Goal: Check status

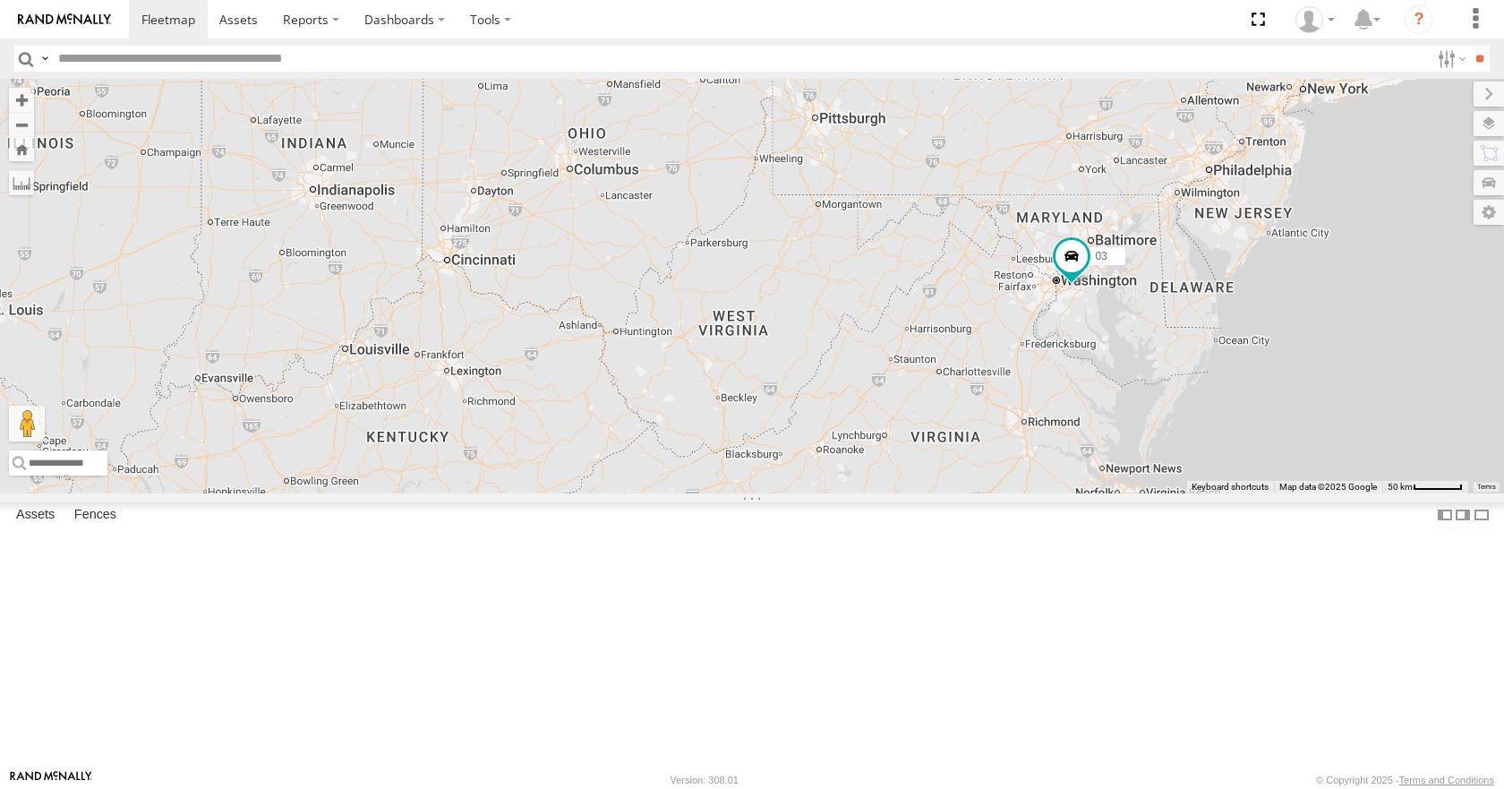
click at [1342, 278] on div "13 35 12 03" at bounding box center [752, 286] width 1504 height 414
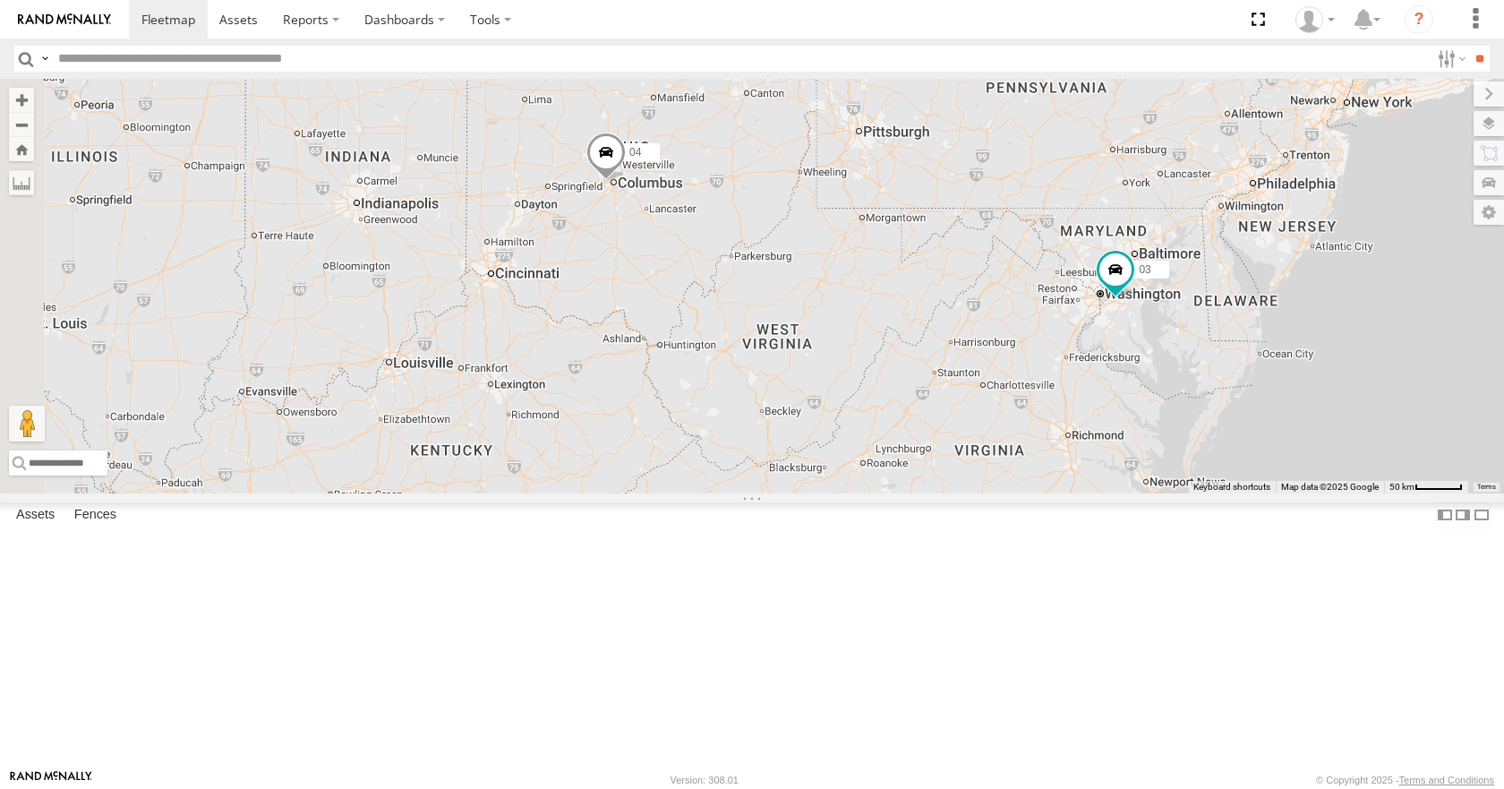
drag, startPoint x: 871, startPoint y: 287, endPoint x: 920, endPoint y: 301, distance: 50.2
click at [920, 301] on div "13 35 12 03 3 08 04" at bounding box center [752, 286] width 1504 height 414
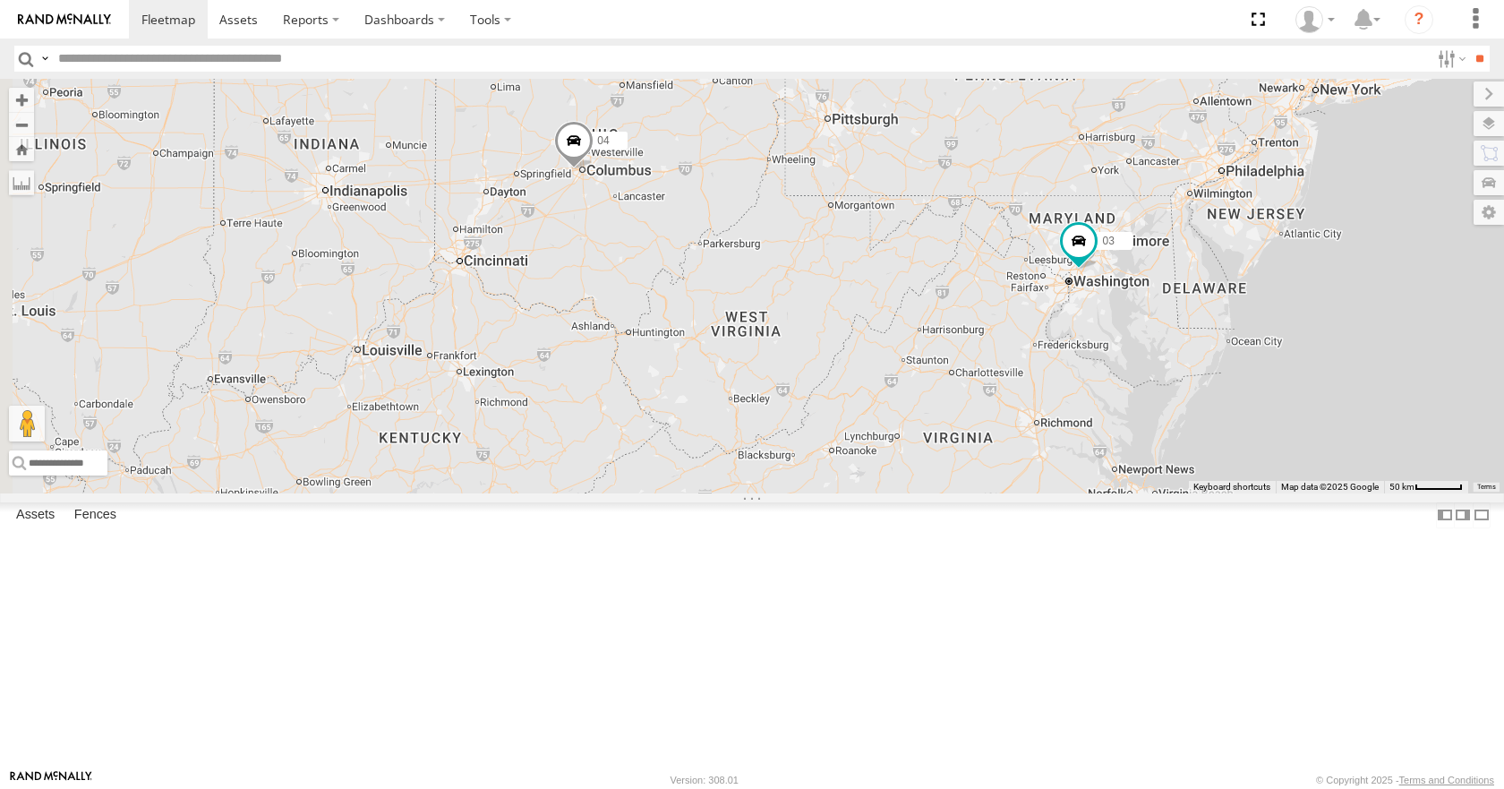
drag, startPoint x: 1022, startPoint y: 301, endPoint x: 980, endPoint y: 286, distance: 44.8
click at [980, 286] on div "3 08 04 03" at bounding box center [752, 286] width 1504 height 414
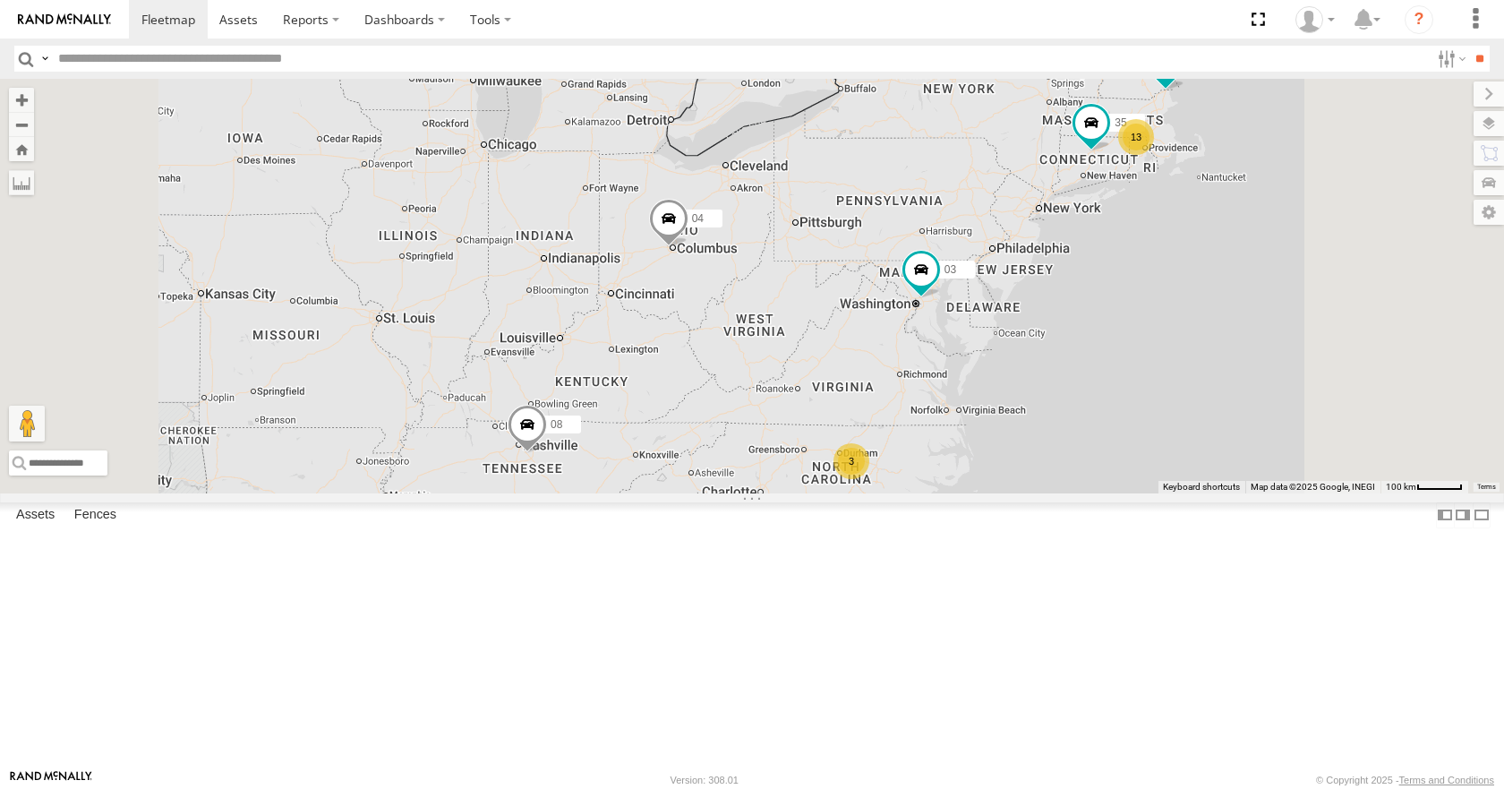
drag, startPoint x: 985, startPoint y: 478, endPoint x: 1003, endPoint y: 419, distance: 61.8
click at [1003, 419] on div "08 04 03 13 35 3 12" at bounding box center [752, 286] width 1504 height 414
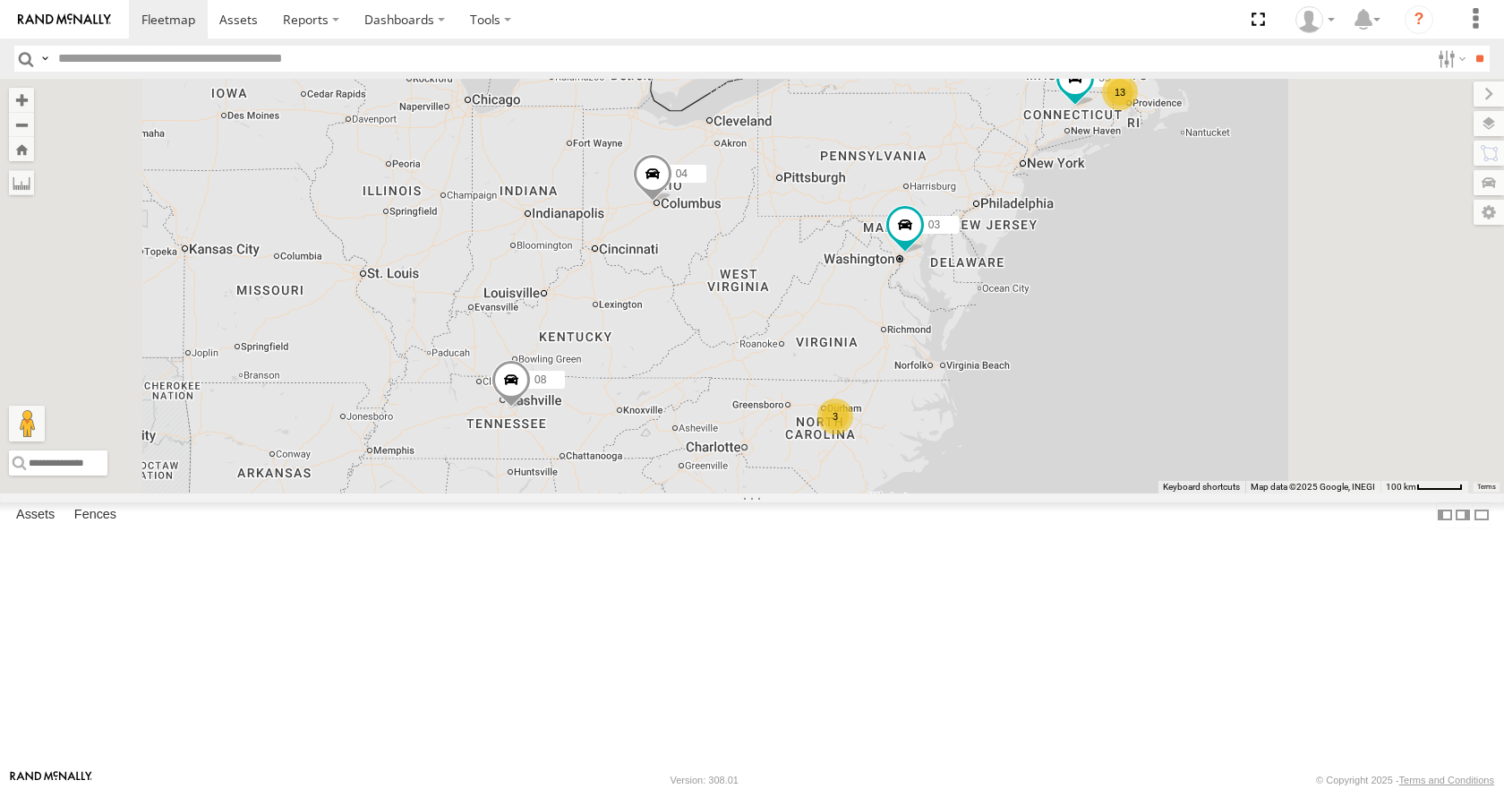
drag, startPoint x: 992, startPoint y: 428, endPoint x: 953, endPoint y: 418, distance: 40.6
click at [953, 418] on div "08 04 03 13 35 3 12" at bounding box center [752, 286] width 1504 height 414
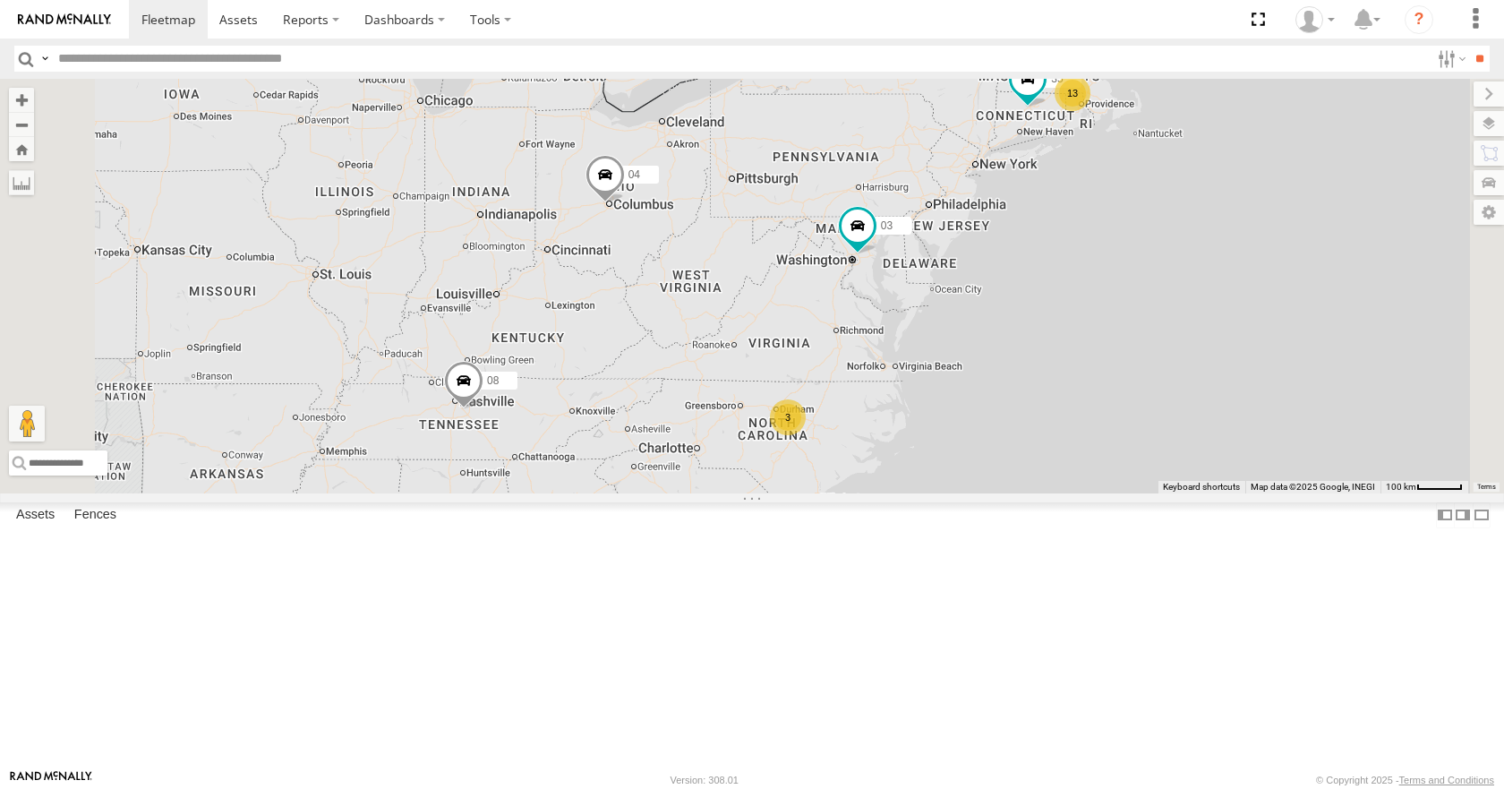
drag, startPoint x: 955, startPoint y: 408, endPoint x: 917, endPoint y: 415, distance: 38.3
click at [917, 415] on div "08 04 03 13 35 3 12" at bounding box center [752, 286] width 1504 height 414
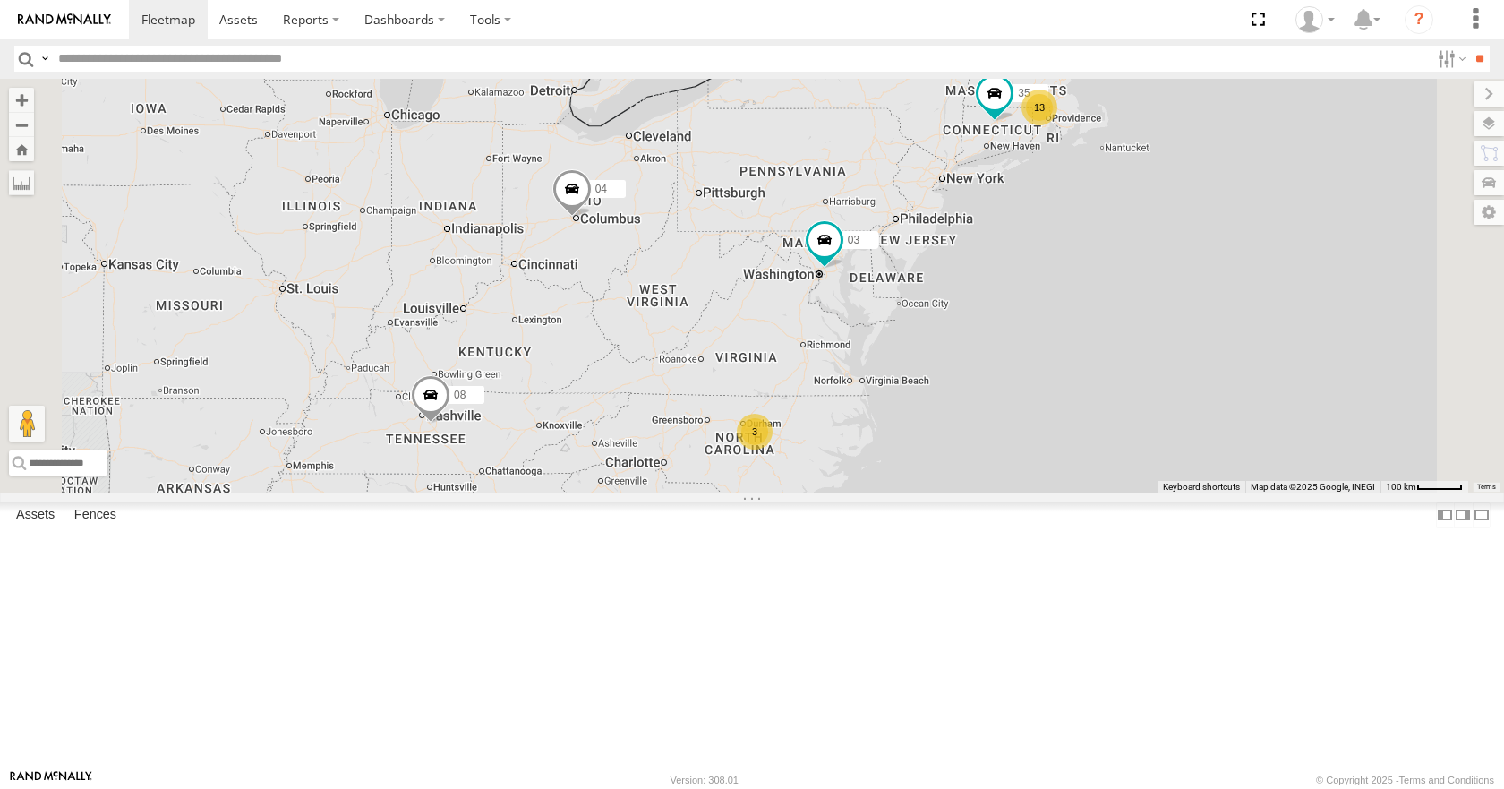
drag, startPoint x: 1126, startPoint y: 150, endPoint x: 1088, endPoint y: 164, distance: 40.2
click at [1088, 164] on div "08 04 03 13 35 3 12" at bounding box center [752, 286] width 1504 height 414
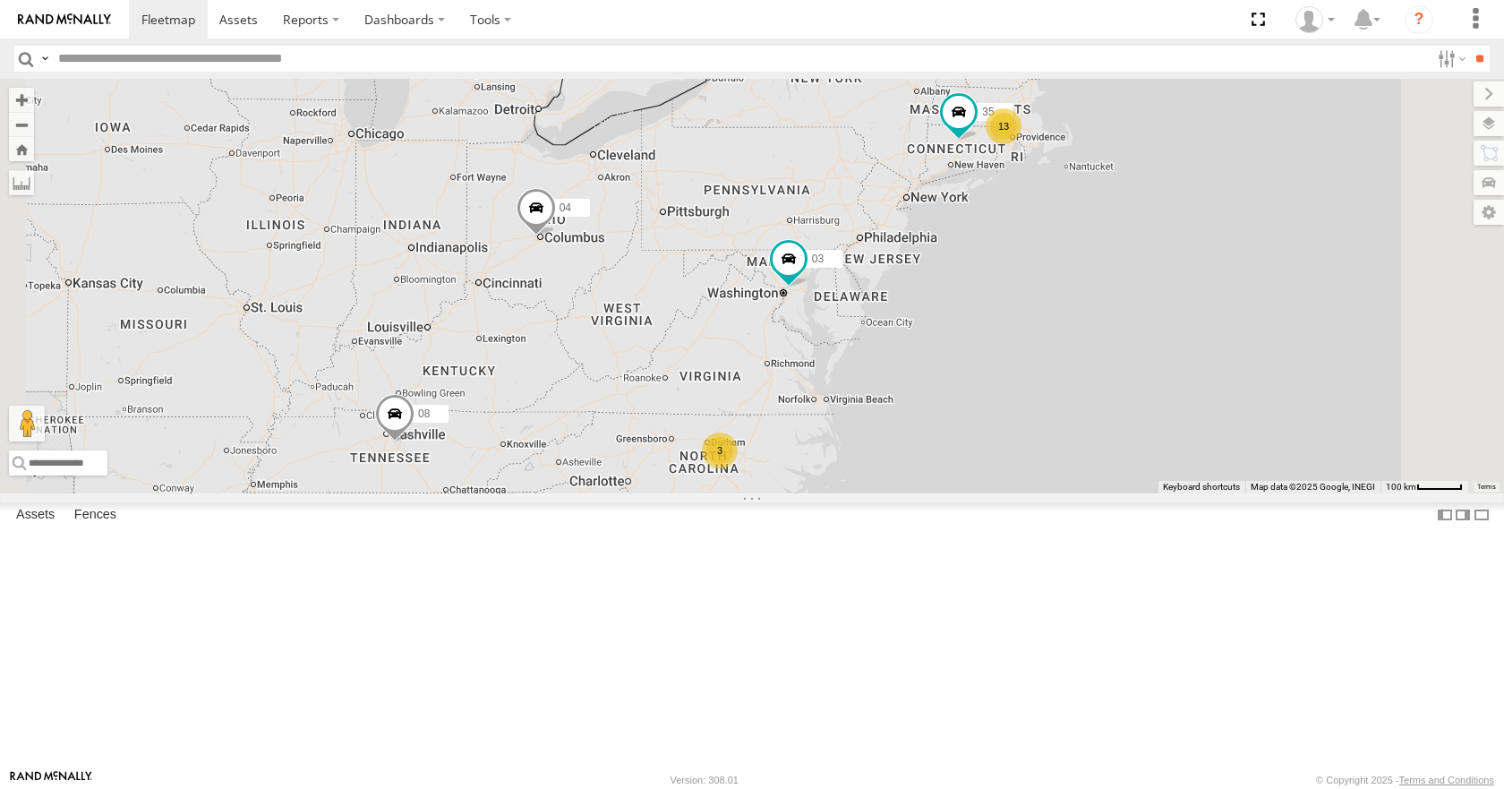
drag, startPoint x: 1233, startPoint y: 95, endPoint x: 1195, endPoint y: 115, distance: 43.3
click at [1195, 115] on div "08 04 03 13 35 3 12" at bounding box center [752, 286] width 1504 height 414
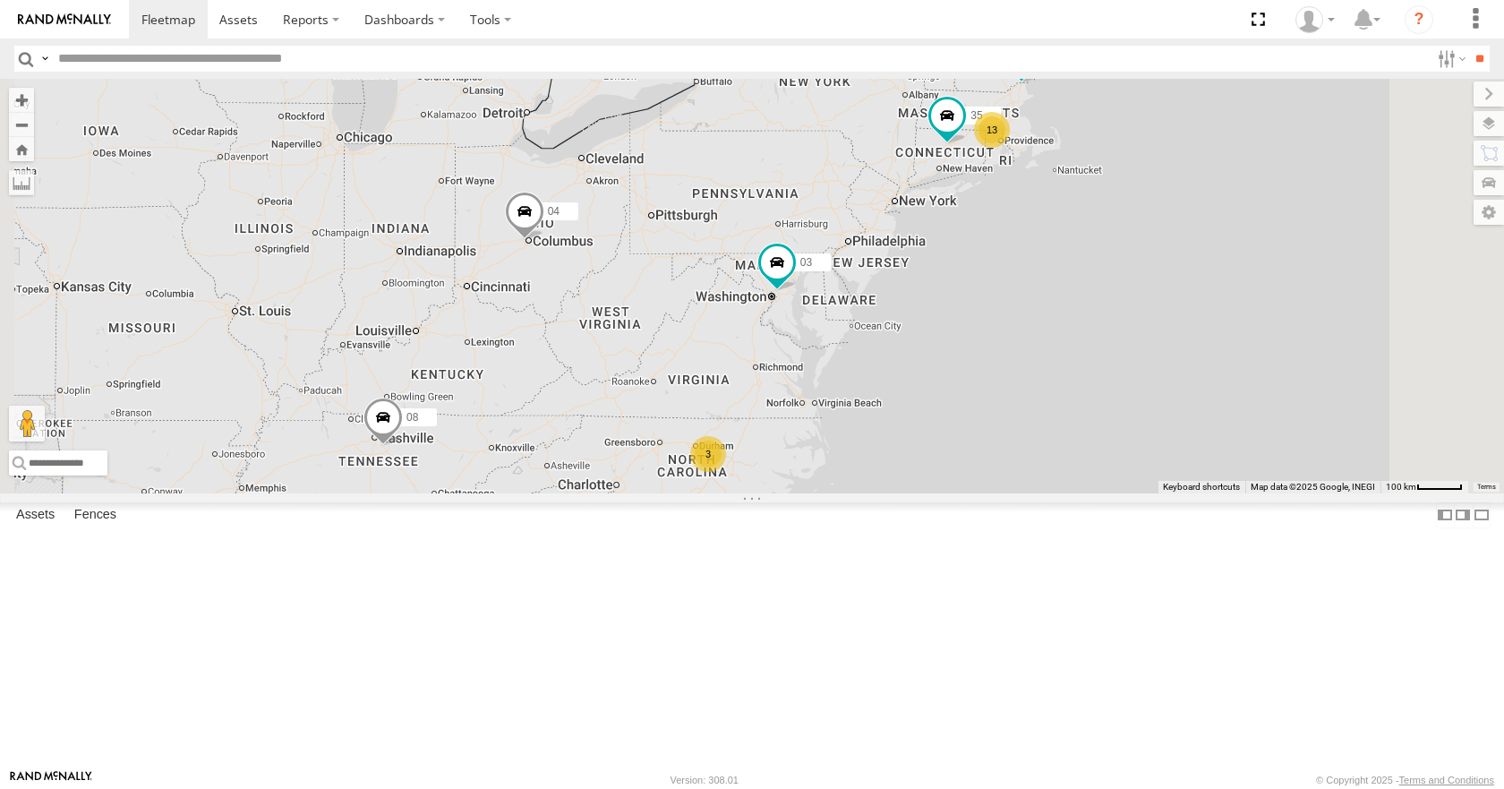
drag, startPoint x: 1230, startPoint y: 161, endPoint x: 1217, endPoint y: 166, distance: 14.2
click at [1217, 166] on div "08 04 03 13 35 3 12" at bounding box center [752, 286] width 1504 height 414
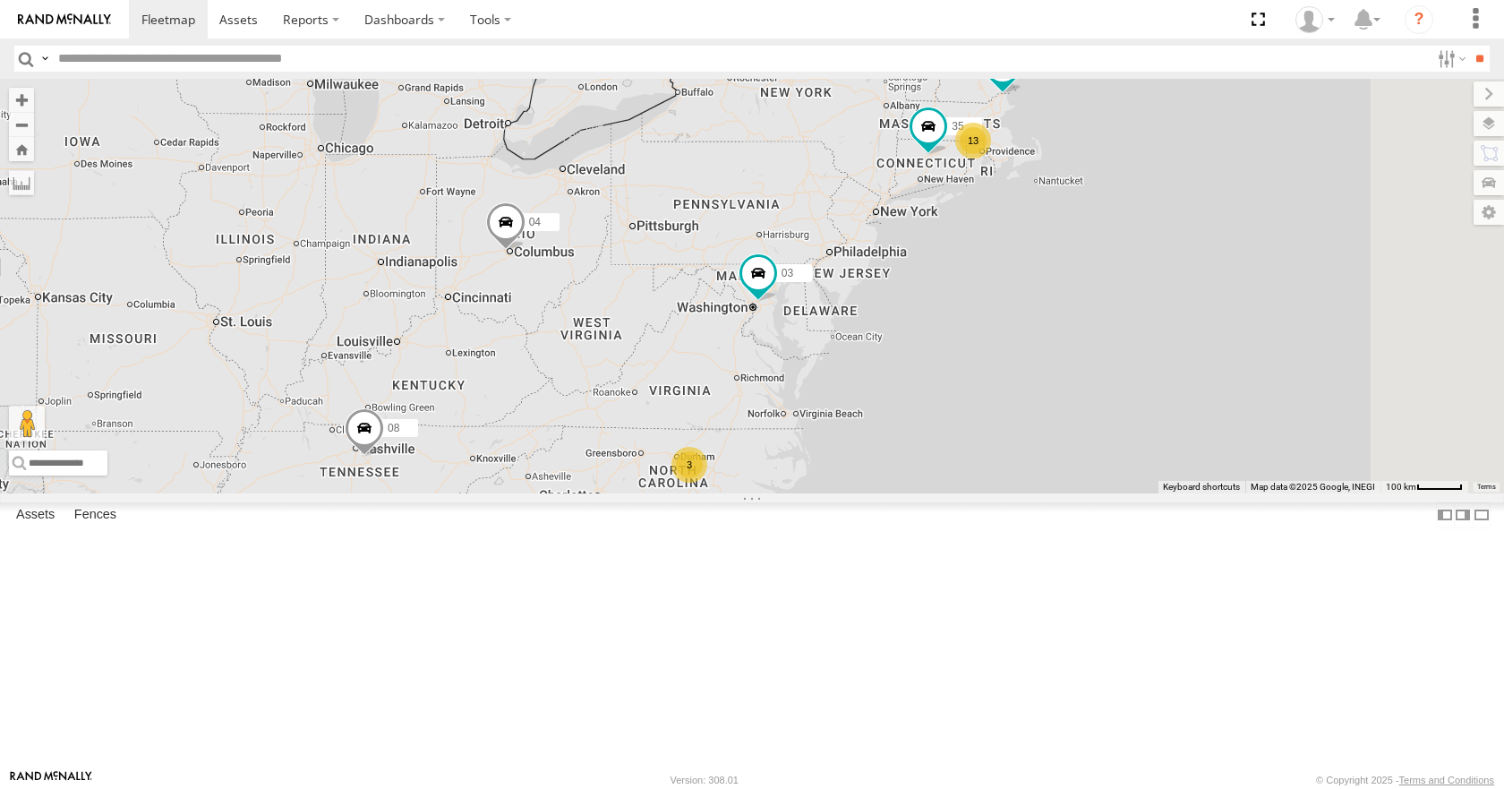
drag, startPoint x: 1313, startPoint y: 88, endPoint x: 1289, endPoint y: 98, distance: 26.1
click at [1289, 98] on div "08 04 03 13 35 3 12" at bounding box center [752, 286] width 1504 height 414
drag, startPoint x: 1302, startPoint y: 136, endPoint x: 1312, endPoint y: 134, distance: 10.0
click at [1312, 134] on div "08 04 03 13 35 3 12" at bounding box center [752, 286] width 1504 height 414
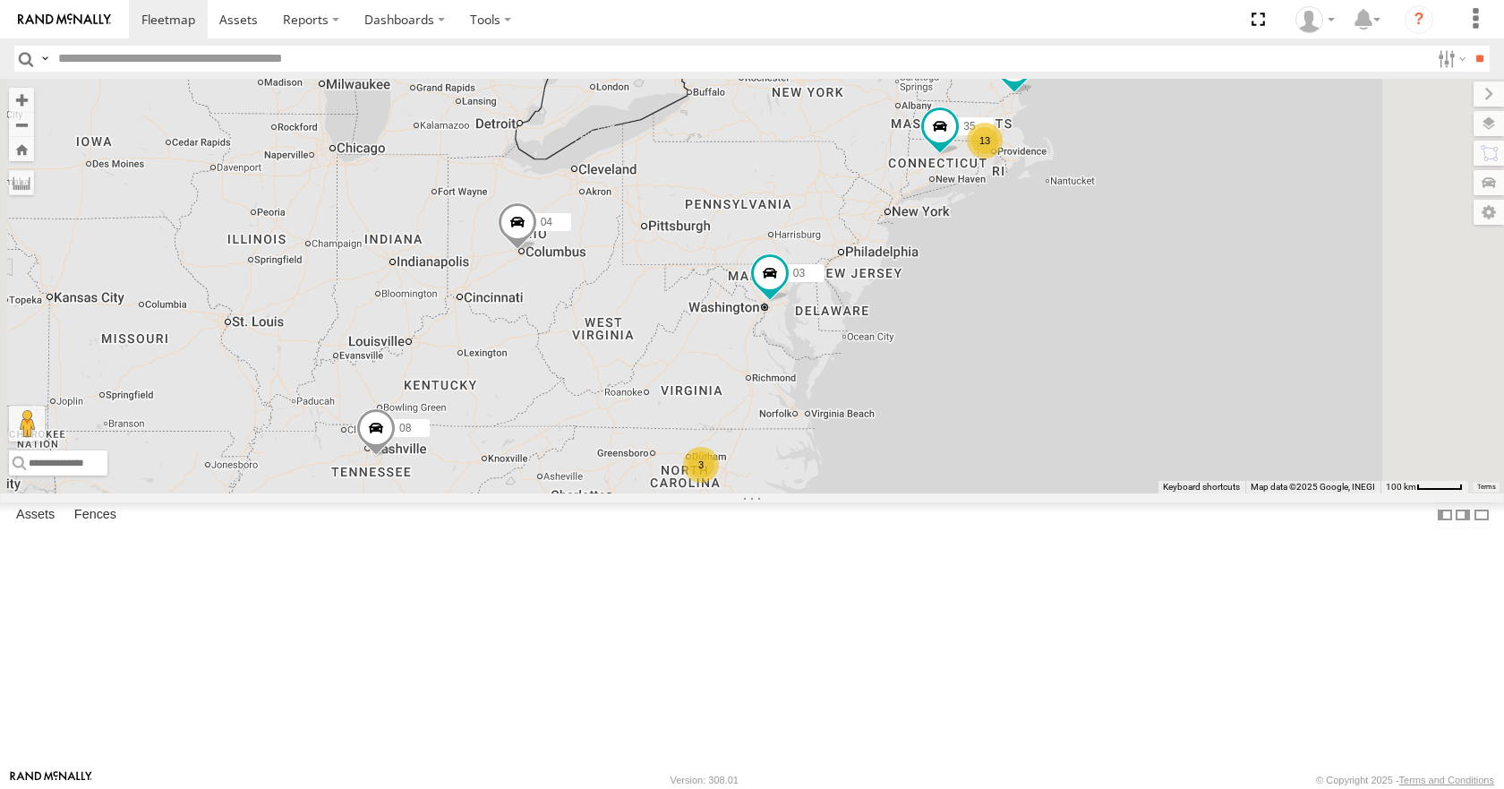
drag, startPoint x: 1169, startPoint y: 117, endPoint x: 1180, endPoint y: 113, distance: 12.5
click at [1180, 113] on div "08 04 03 13 35 3 12" at bounding box center [752, 286] width 1504 height 414
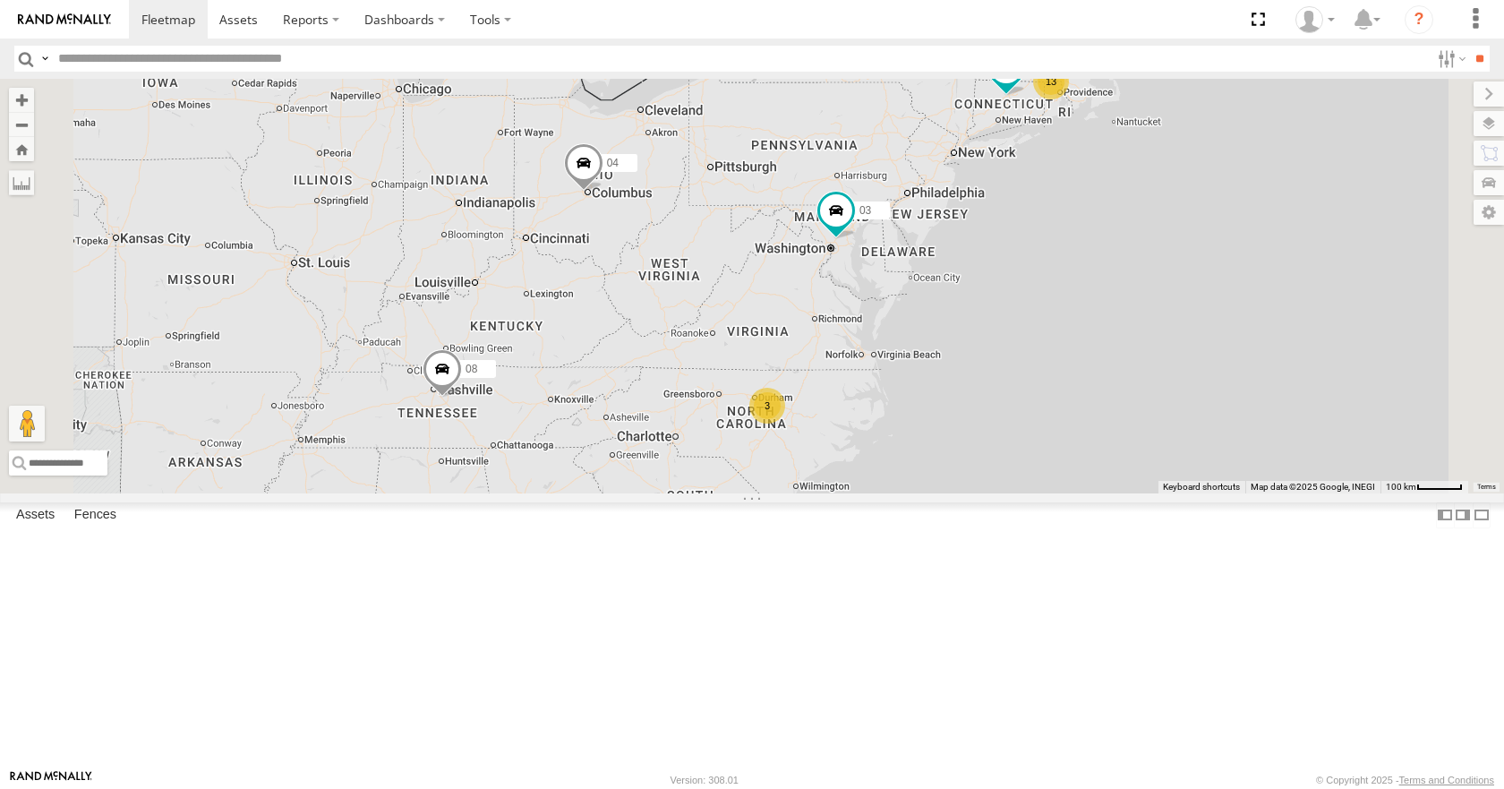
drag, startPoint x: 925, startPoint y: 448, endPoint x: 986, endPoint y: 390, distance: 83.6
click at [986, 390] on div "08 04 03 13 35 3 12" at bounding box center [752, 286] width 1504 height 414
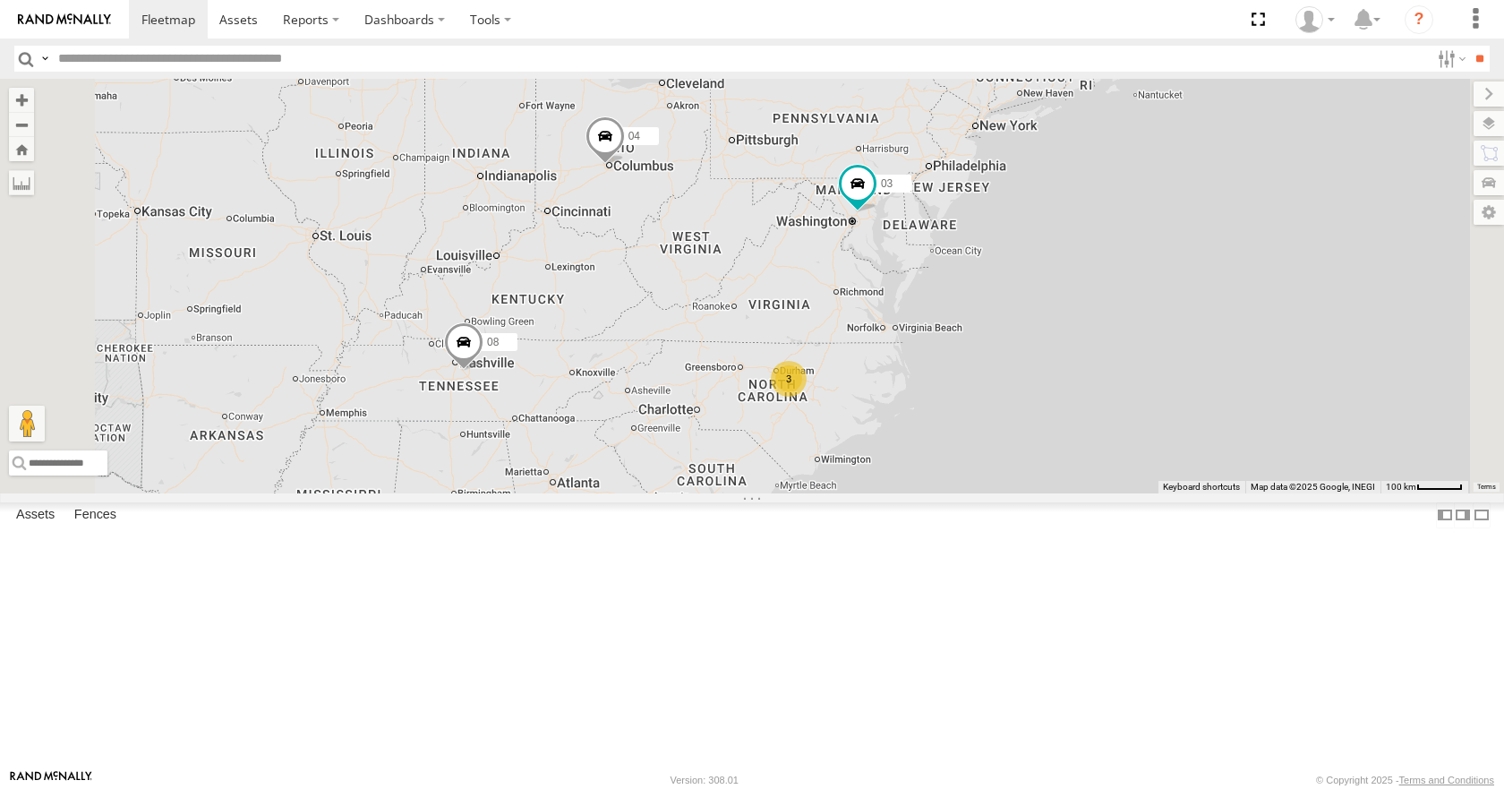
drag, startPoint x: 989, startPoint y: 373, endPoint x: 1013, endPoint y: 344, distance: 37.6
click at [1013, 344] on div "08 04 03 13 35 3 12" at bounding box center [752, 286] width 1504 height 414
drag, startPoint x: 1046, startPoint y: 275, endPoint x: 1046, endPoint y: 303, distance: 27.8
click at [1046, 303] on div "08 04 03 13 35 3 12" at bounding box center [752, 286] width 1504 height 414
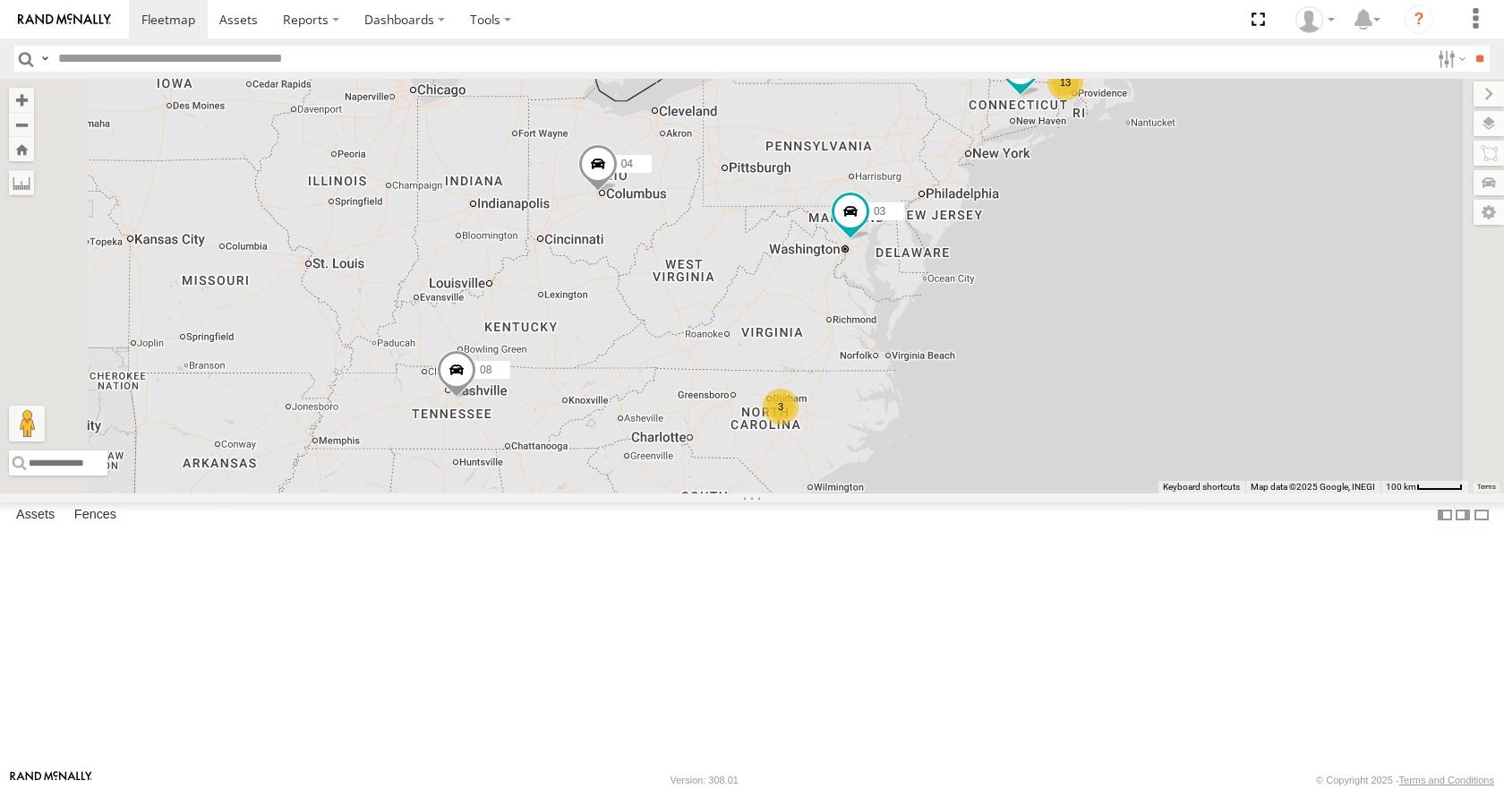
drag, startPoint x: 1057, startPoint y: 261, endPoint x: 1048, endPoint y: 268, distance: 10.9
click at [1048, 268] on div "08 04 03 13 35 3 12" at bounding box center [752, 286] width 1504 height 414
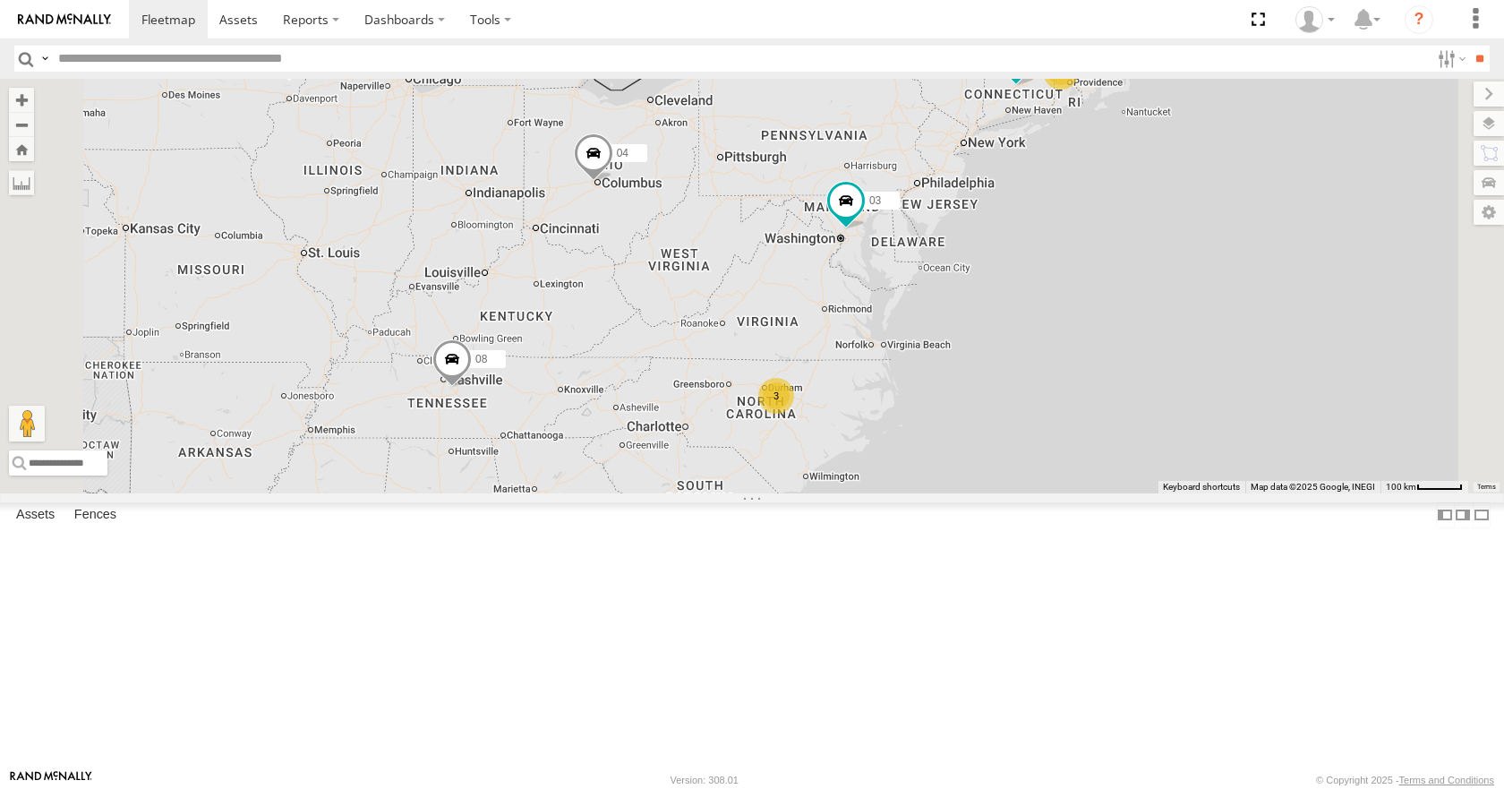
drag, startPoint x: 1108, startPoint y: 147, endPoint x: 1103, endPoint y: 138, distance: 10.0
click at [1103, 138] on div "08 04 03 13 35 3 12" at bounding box center [752, 286] width 1504 height 414
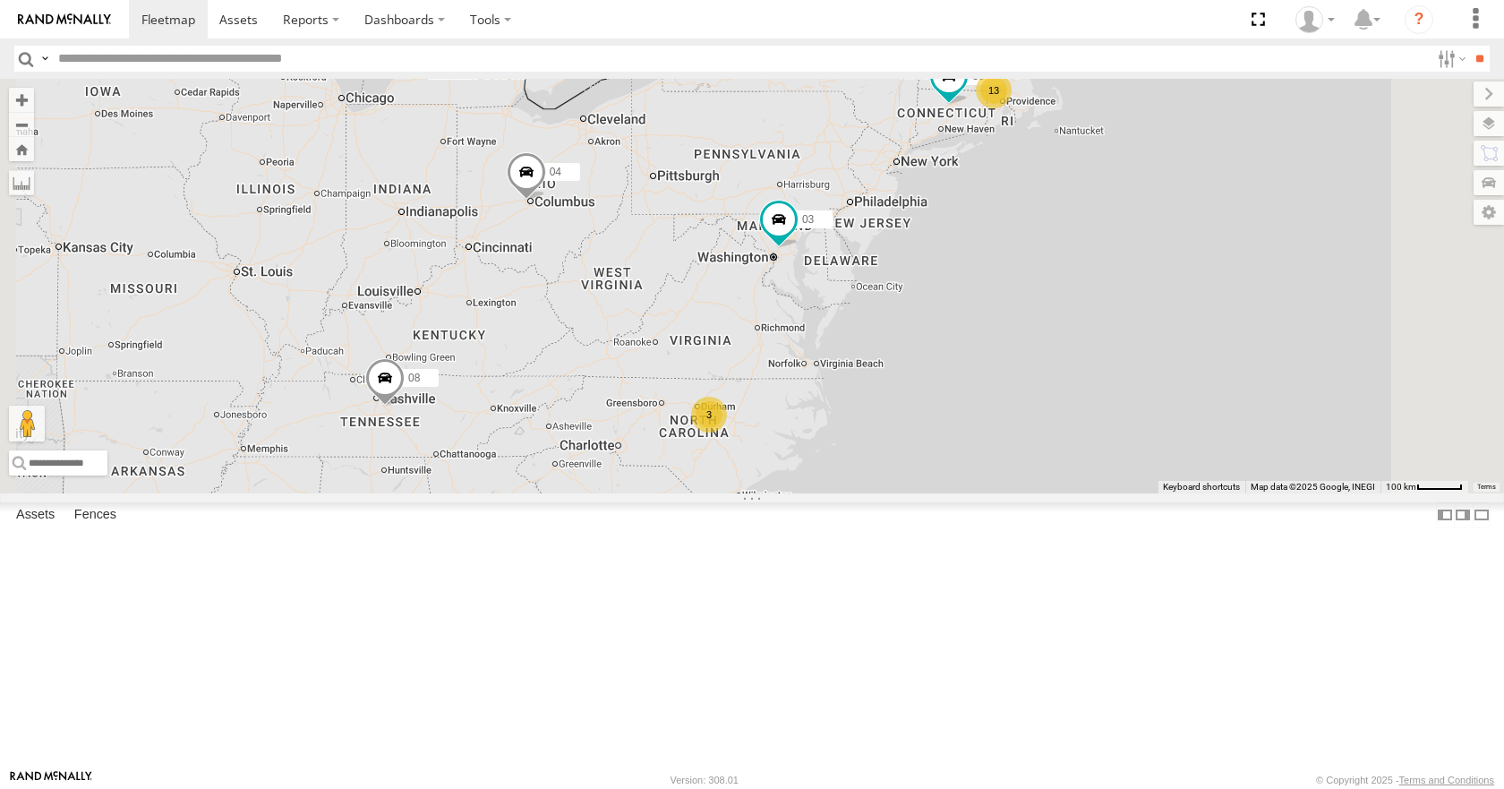
drag, startPoint x: 1118, startPoint y: 140, endPoint x: 1049, endPoint y: 158, distance: 71.5
click at [1049, 158] on div "08 04 03 13 35 3 12" at bounding box center [752, 286] width 1504 height 414
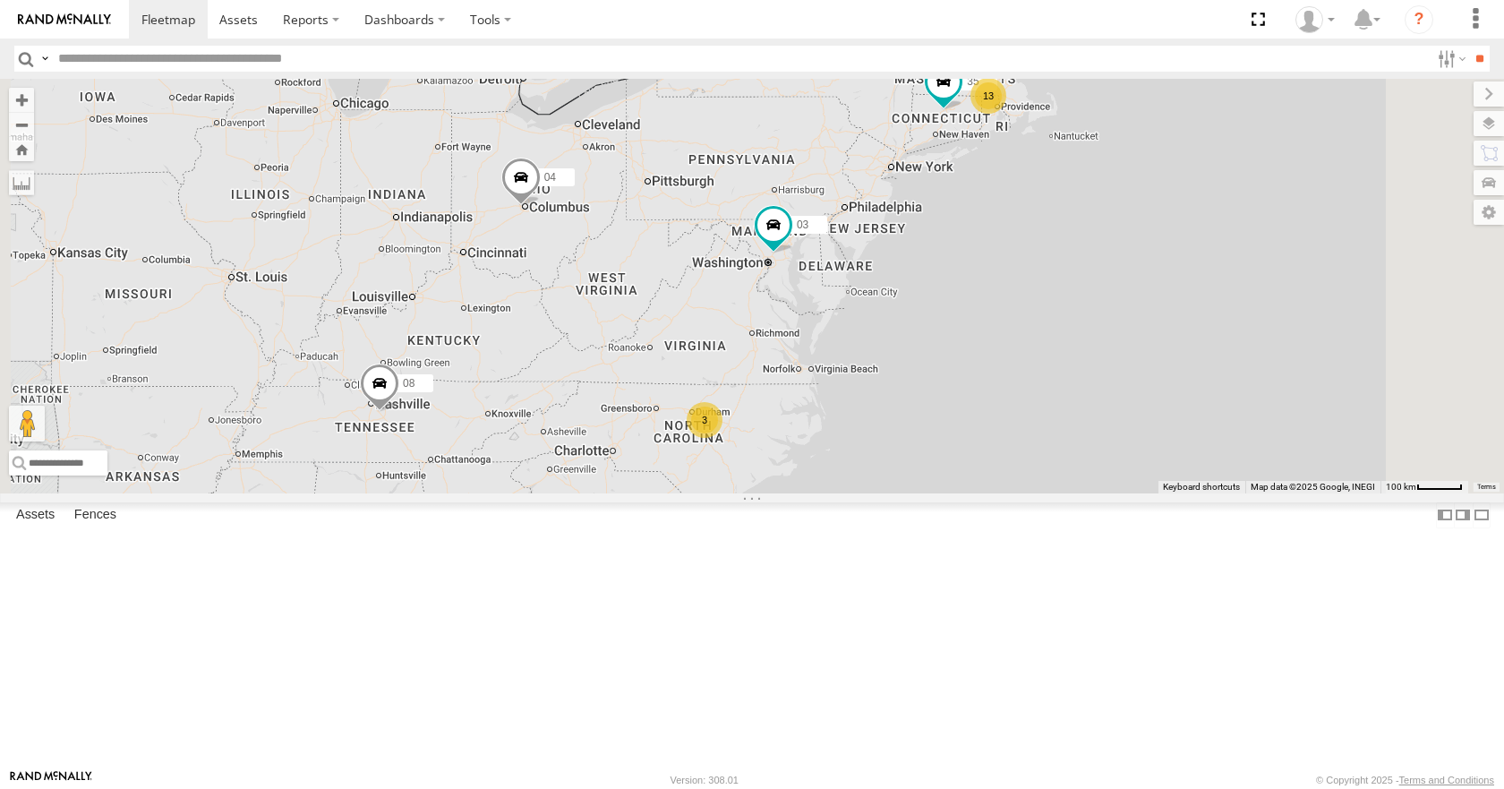
drag, startPoint x: 1180, startPoint y: 81, endPoint x: 1144, endPoint y: 104, distance: 42.2
click at [1144, 104] on div "08 04 03 13 35 3 12" at bounding box center [752, 286] width 1504 height 414
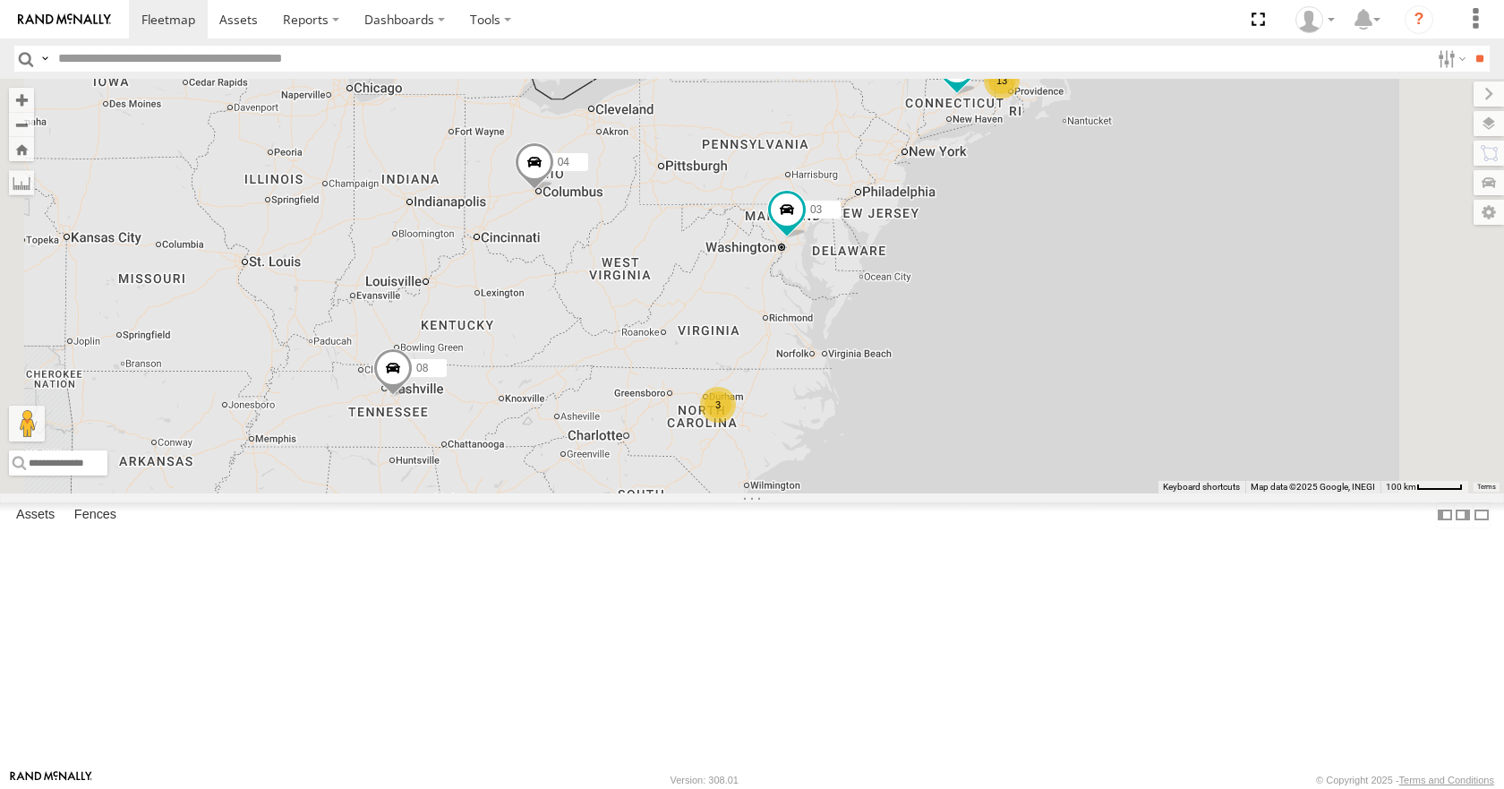
drag, startPoint x: 1135, startPoint y: 100, endPoint x: 1179, endPoint y: 70, distance: 54.1
click at [1179, 70] on body at bounding box center [752, 394] width 1504 height 789
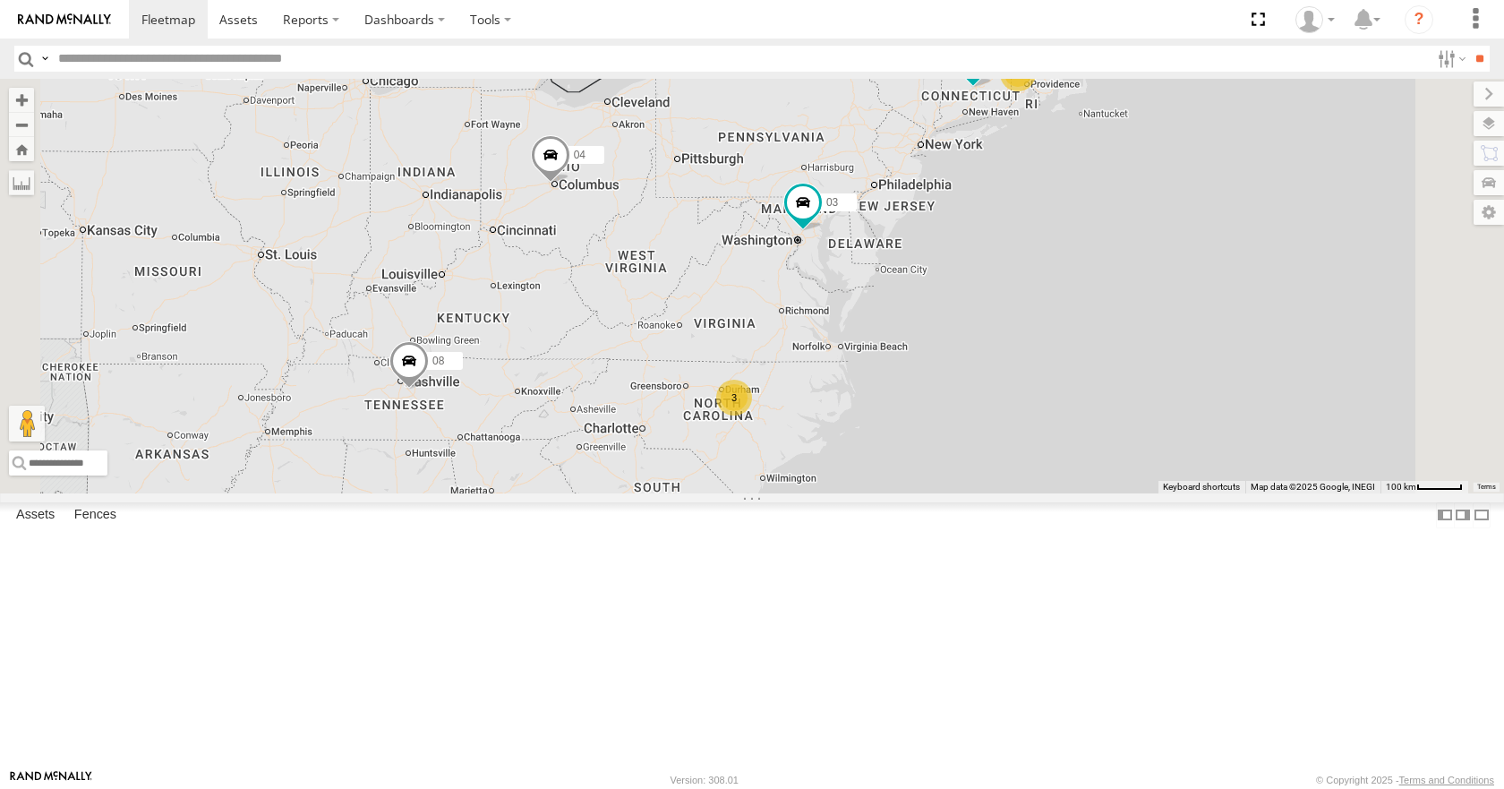
drag, startPoint x: 1231, startPoint y: 110, endPoint x: 1270, endPoint y: 97, distance: 40.8
click at [1270, 97] on div "08 04 03 13 35 3 12" at bounding box center [752, 286] width 1504 height 414
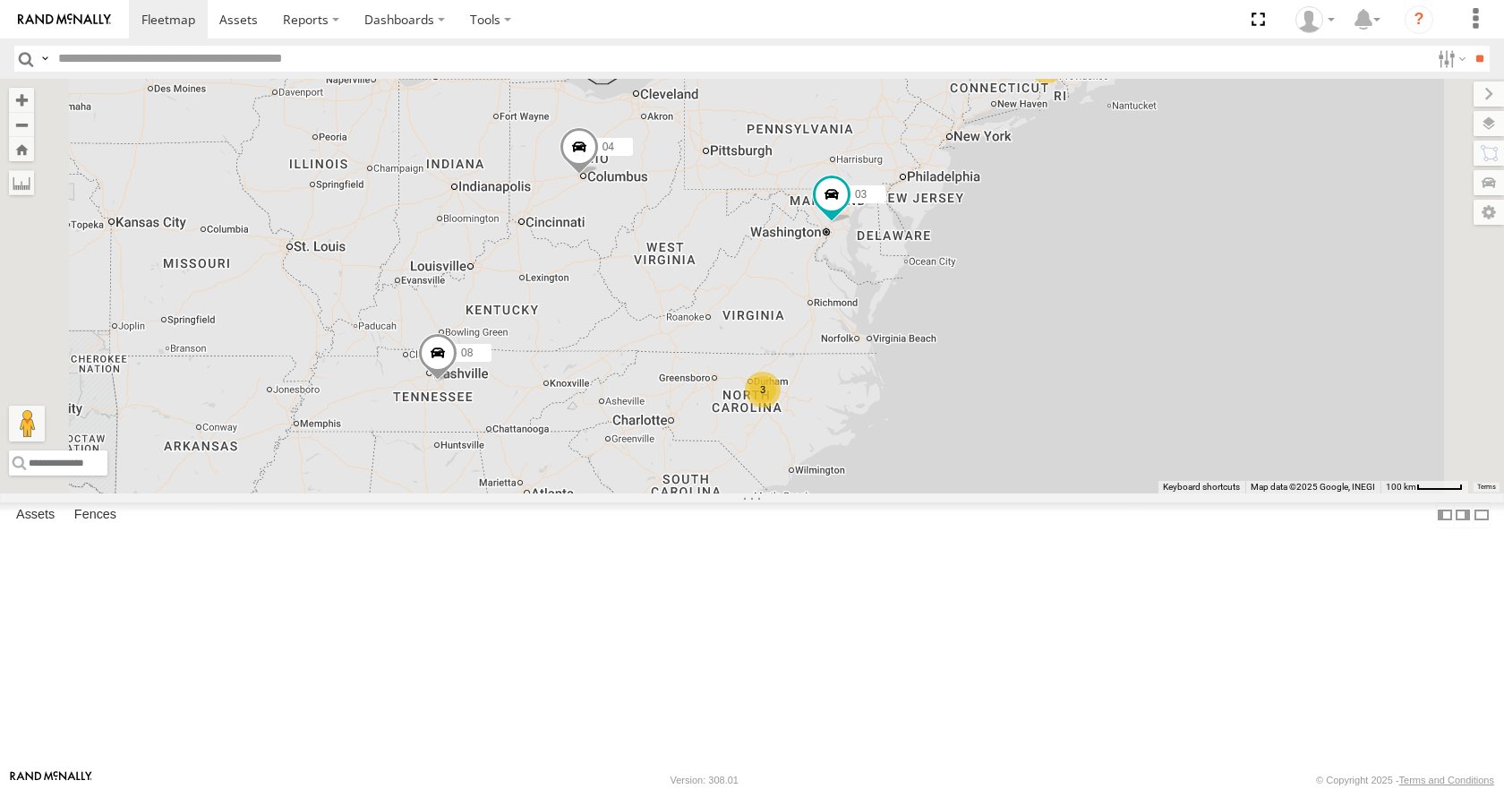
drag, startPoint x: 1326, startPoint y: 97, endPoint x: 1341, endPoint y: 95, distance: 15.3
click at [1341, 95] on div "08 04 03 13 35 3 12" at bounding box center [752, 286] width 1504 height 414
drag, startPoint x: 1272, startPoint y: 105, endPoint x: 1252, endPoint y: 111, distance: 21.5
click at [1252, 111] on div "08 04 03 13 35 3 12" at bounding box center [752, 286] width 1504 height 414
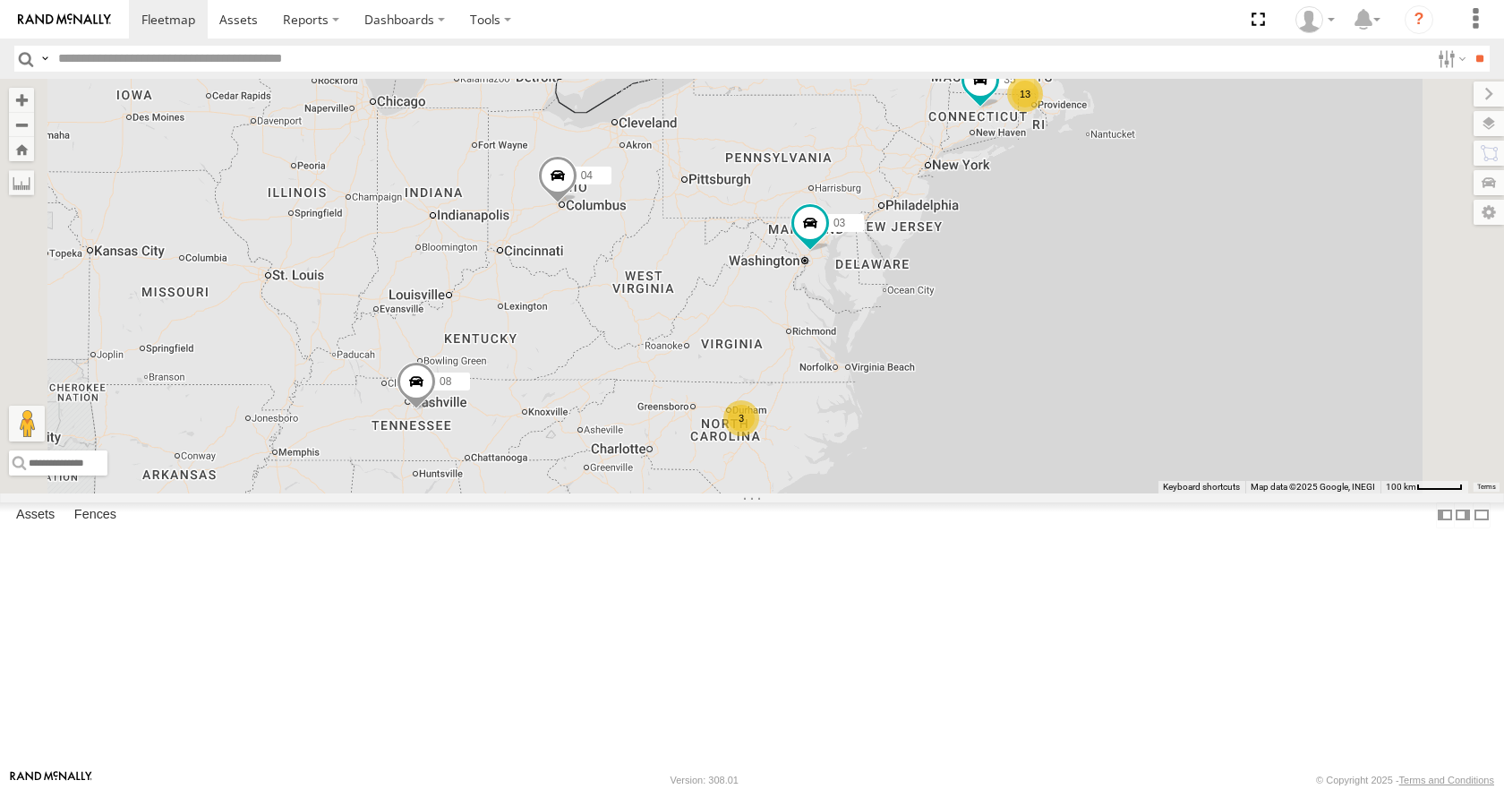
drag, startPoint x: 1228, startPoint y: 157, endPoint x: 1233, endPoint y: 181, distance: 24.8
click at [1233, 181] on div "08 04 03 13 35 3 12" at bounding box center [752, 286] width 1504 height 414
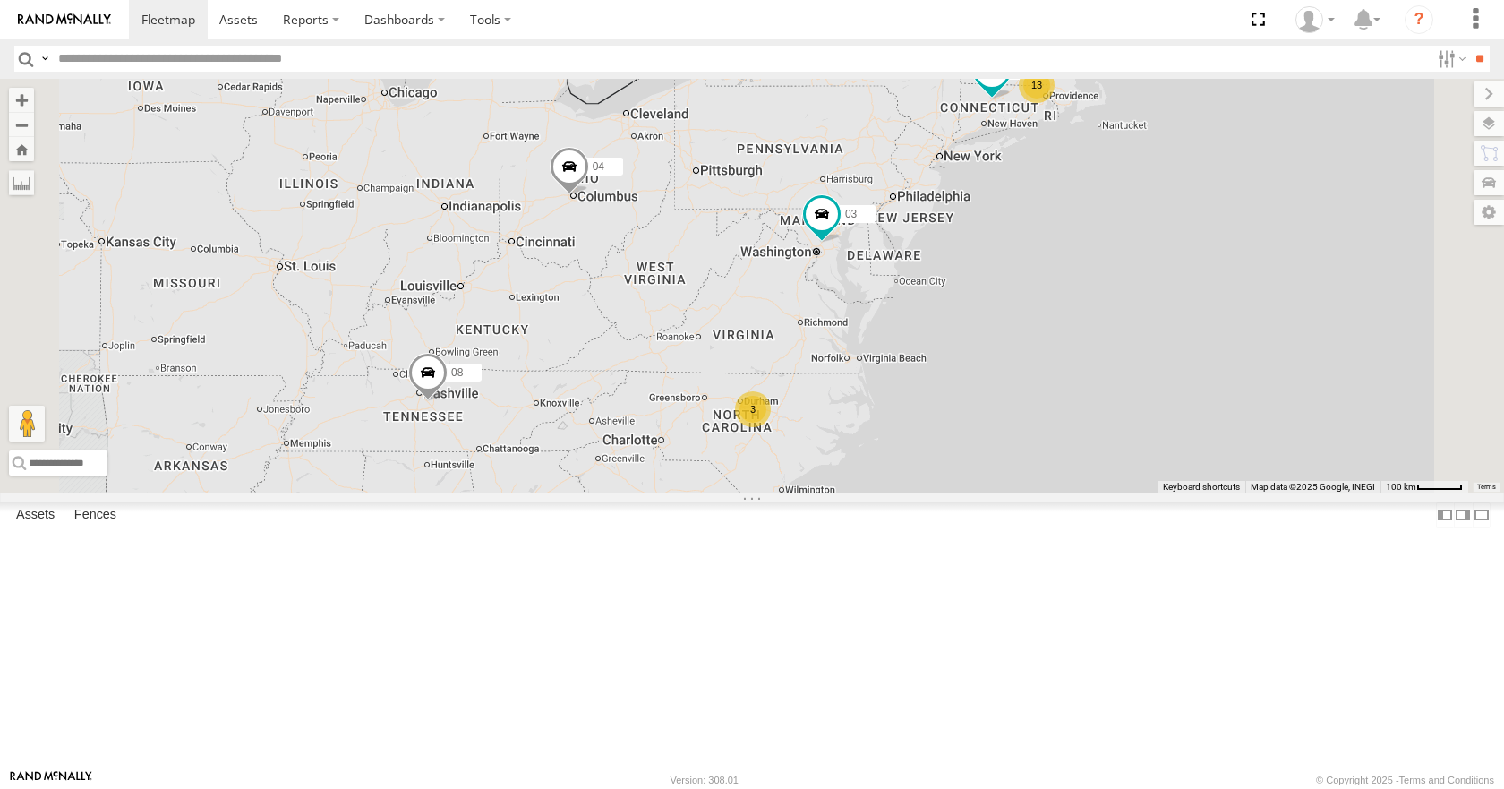
drag, startPoint x: 1246, startPoint y: 134, endPoint x: 1259, endPoint y: 125, distance: 16.1
click at [1259, 125] on div "08 04 03 13 35 3 12" at bounding box center [752, 286] width 1504 height 414
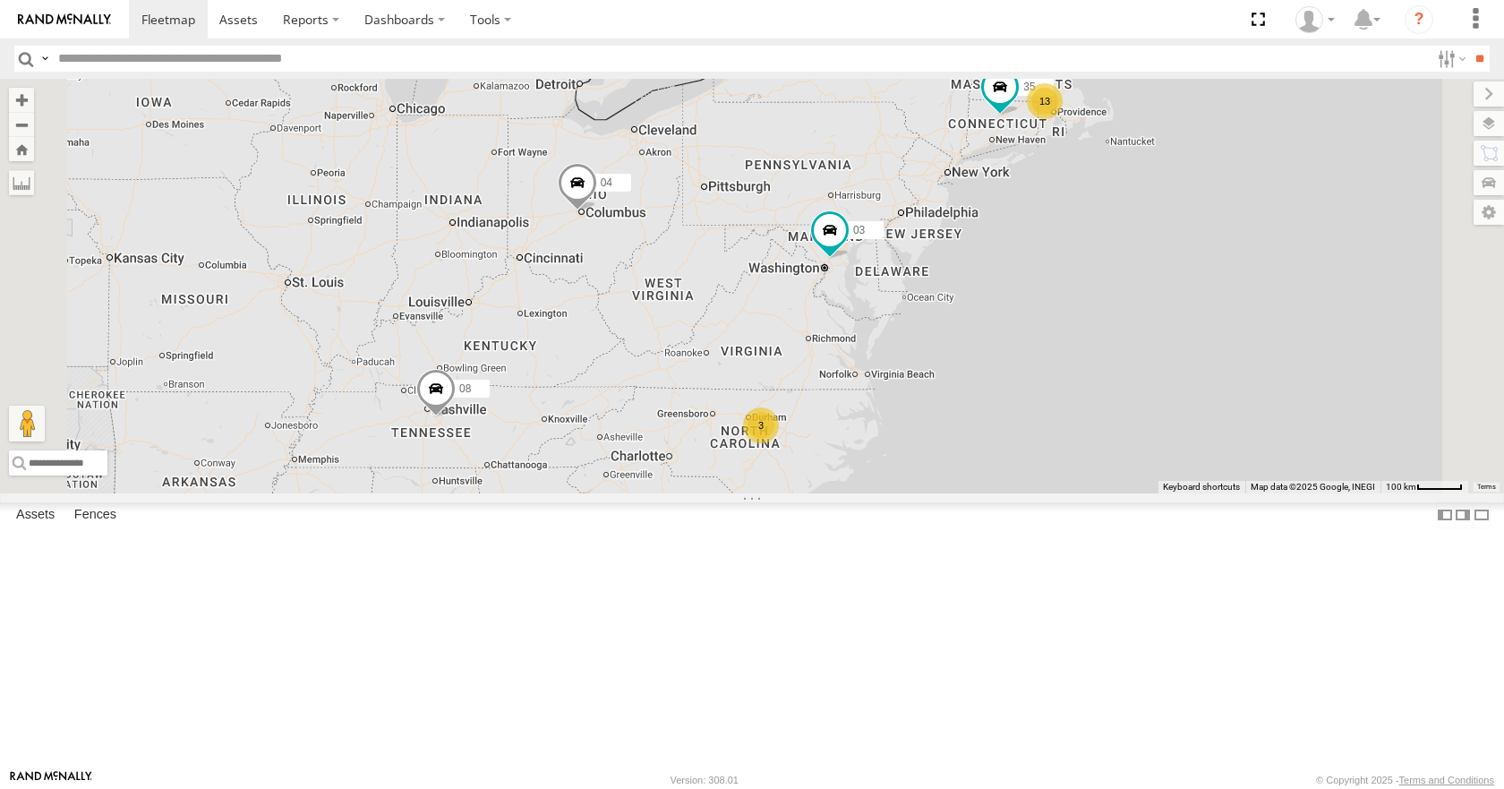
drag, startPoint x: 1250, startPoint y: 167, endPoint x: 1262, endPoint y: 189, distance: 25.2
click at [1262, 189] on div "08 04 03 13 35 3 12" at bounding box center [752, 286] width 1504 height 414
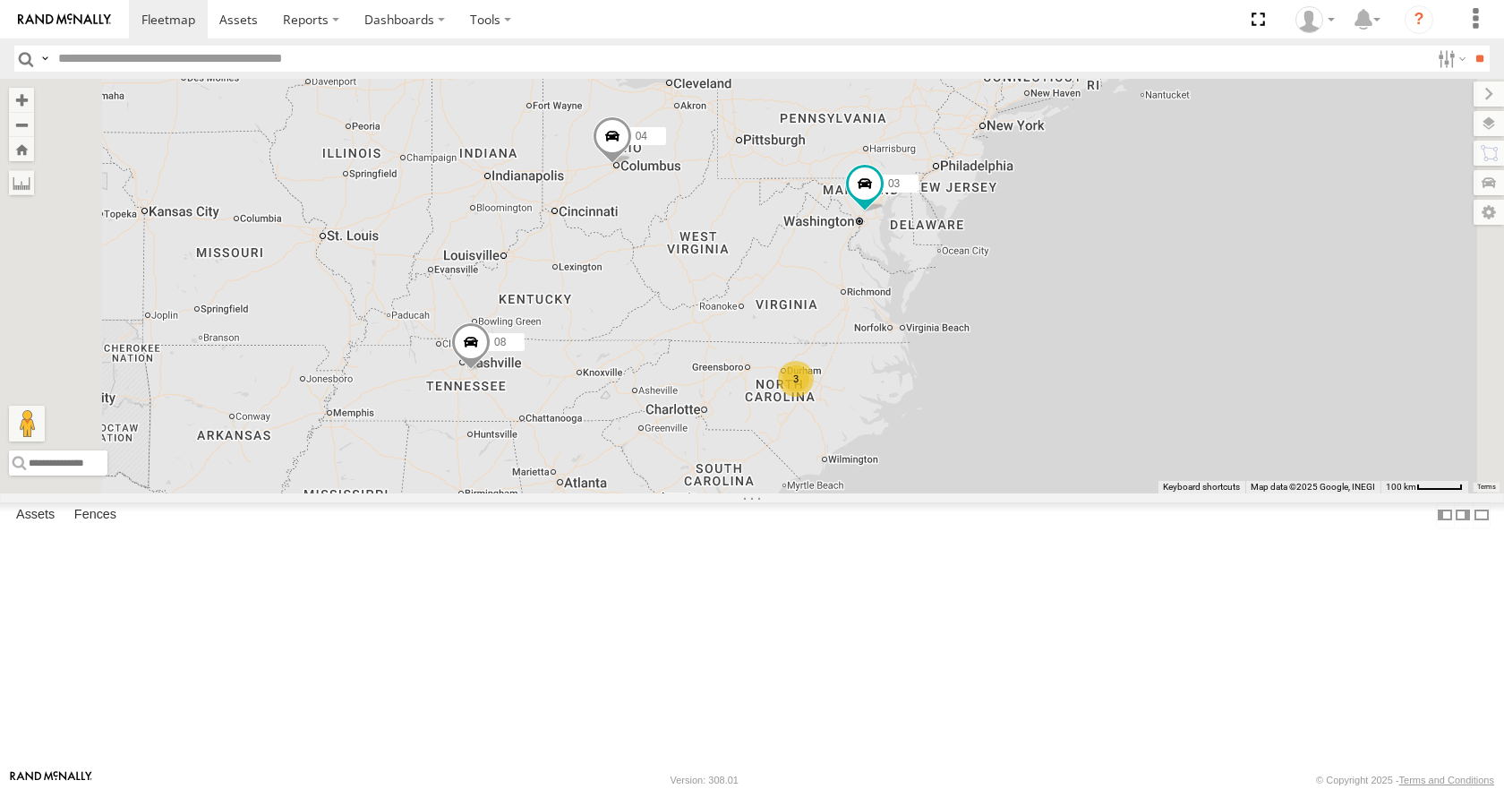
drag, startPoint x: 1278, startPoint y: 143, endPoint x: 1315, endPoint y: 88, distance: 66.6
click at [1315, 88] on div "08 04 03 13 35 3 12" at bounding box center [752, 286] width 1504 height 414
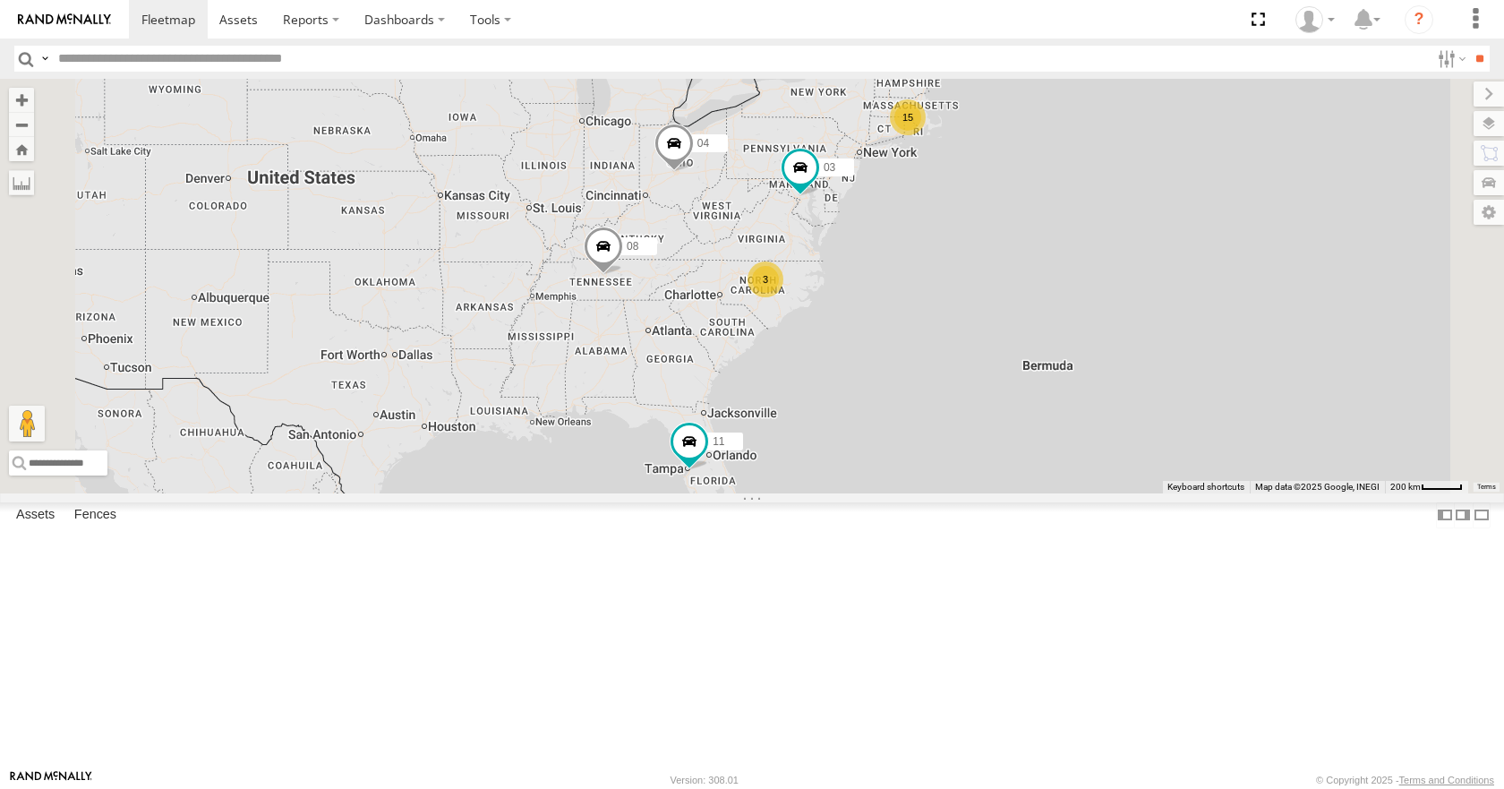
drag, startPoint x: 1077, startPoint y: 241, endPoint x: 1006, endPoint y: 270, distance: 77.2
click at [1006, 270] on div "08 04 03 11 15 3" at bounding box center [752, 286] width 1504 height 414
